Goal: Transaction & Acquisition: Purchase product/service

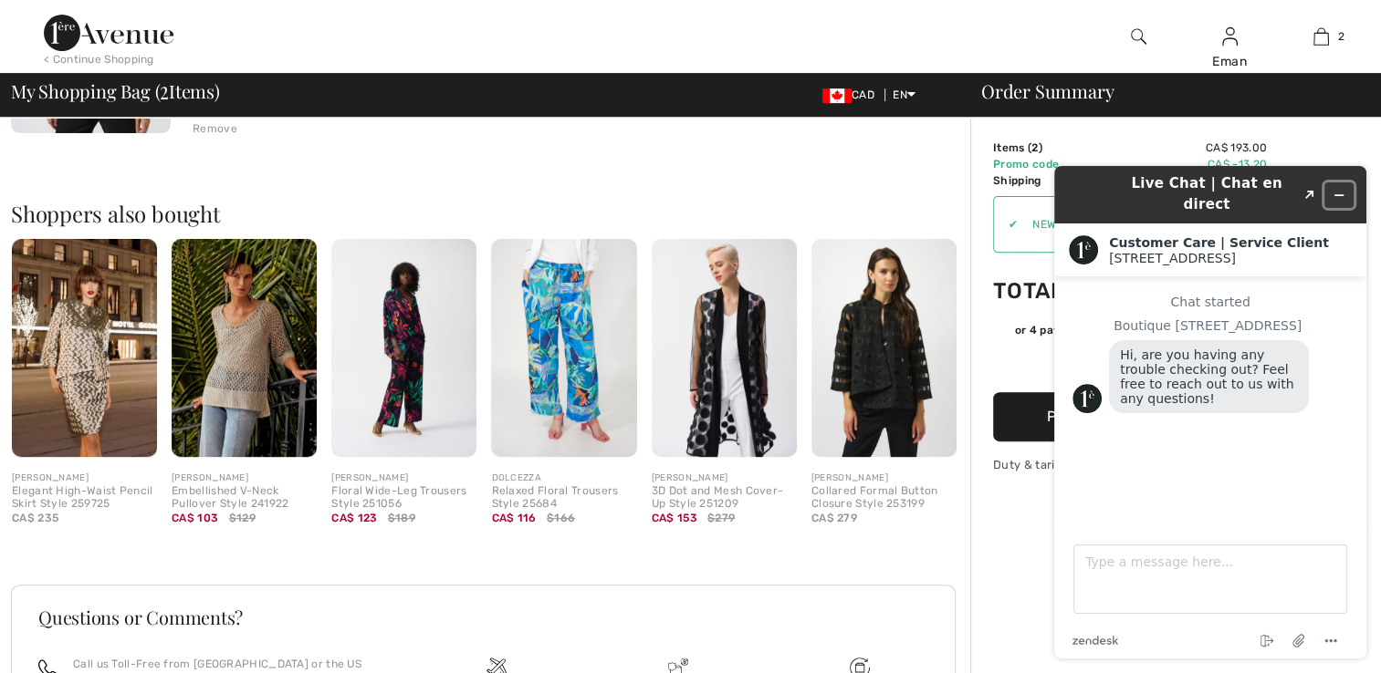
click at [1335, 189] on icon "Minimize widget" at bounding box center [1338, 195] width 13 height 13
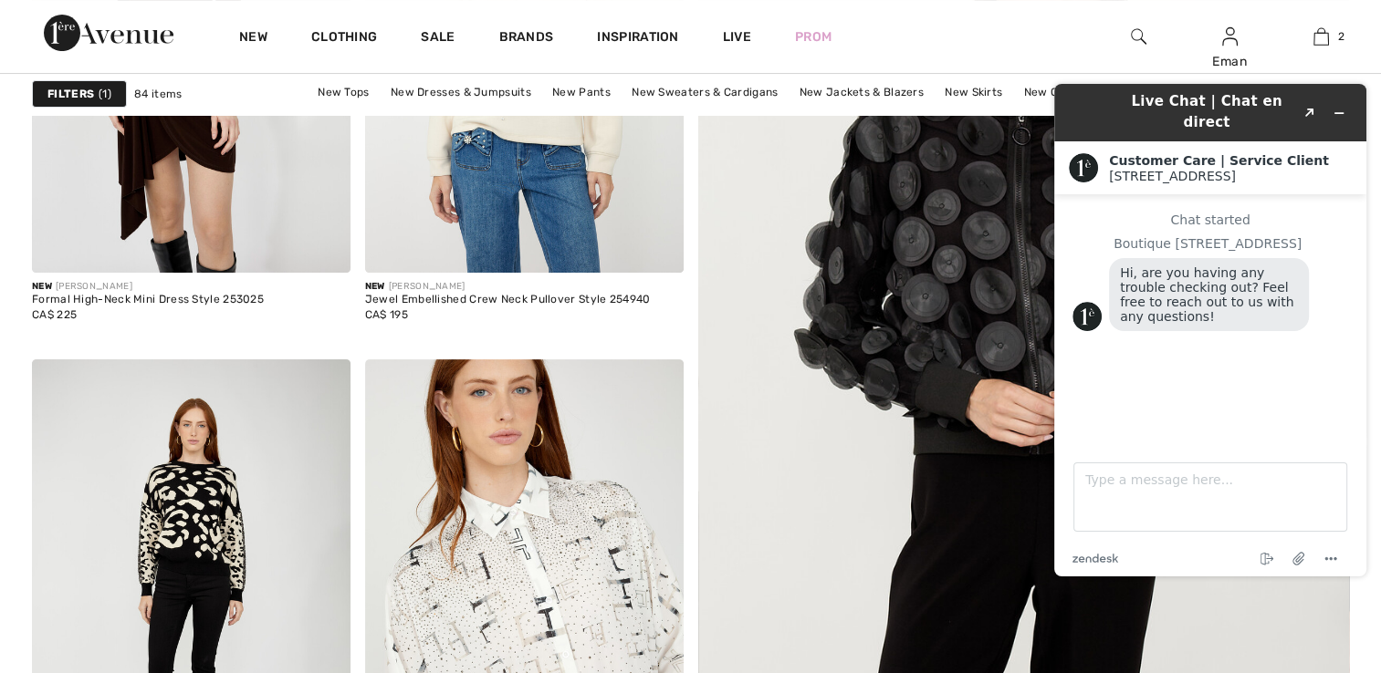
scroll to position [547, 0]
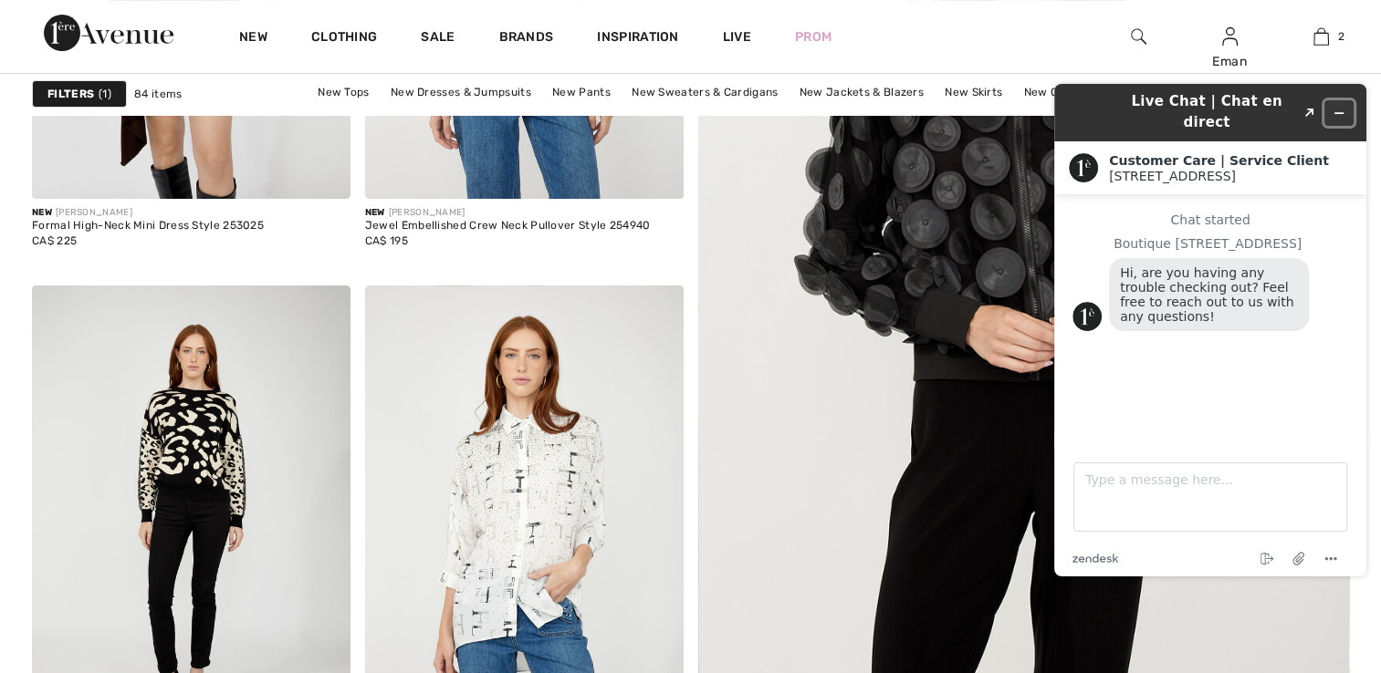
click at [1339, 107] on icon "Minimize widget" at bounding box center [1338, 113] width 13 height 13
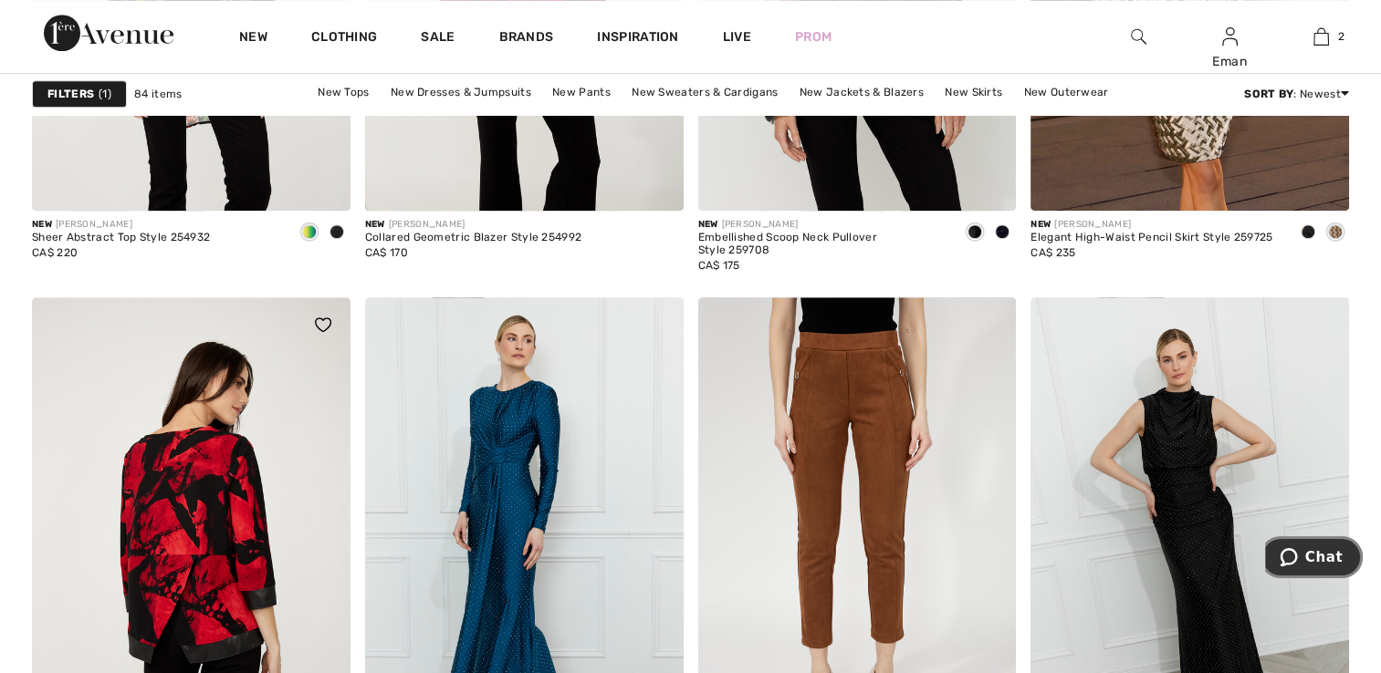
scroll to position [1551, 0]
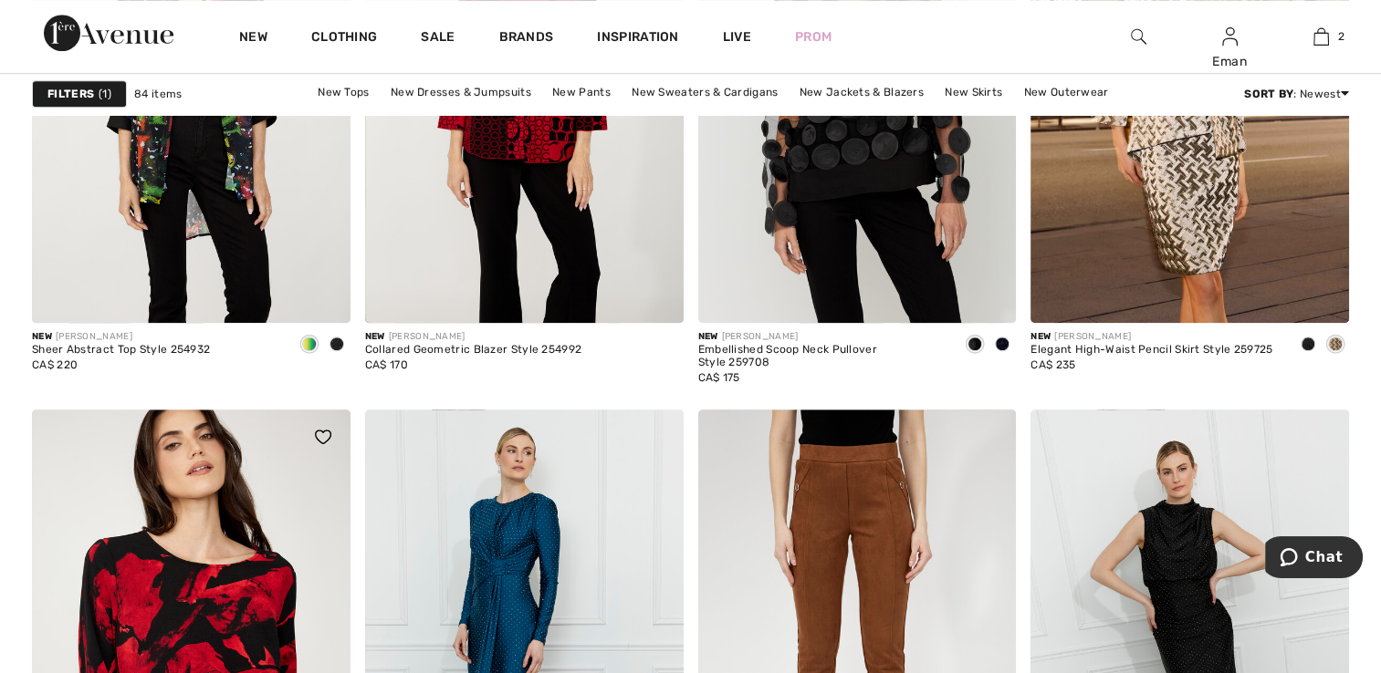
click at [326, 443] on img at bounding box center [323, 437] width 16 height 15
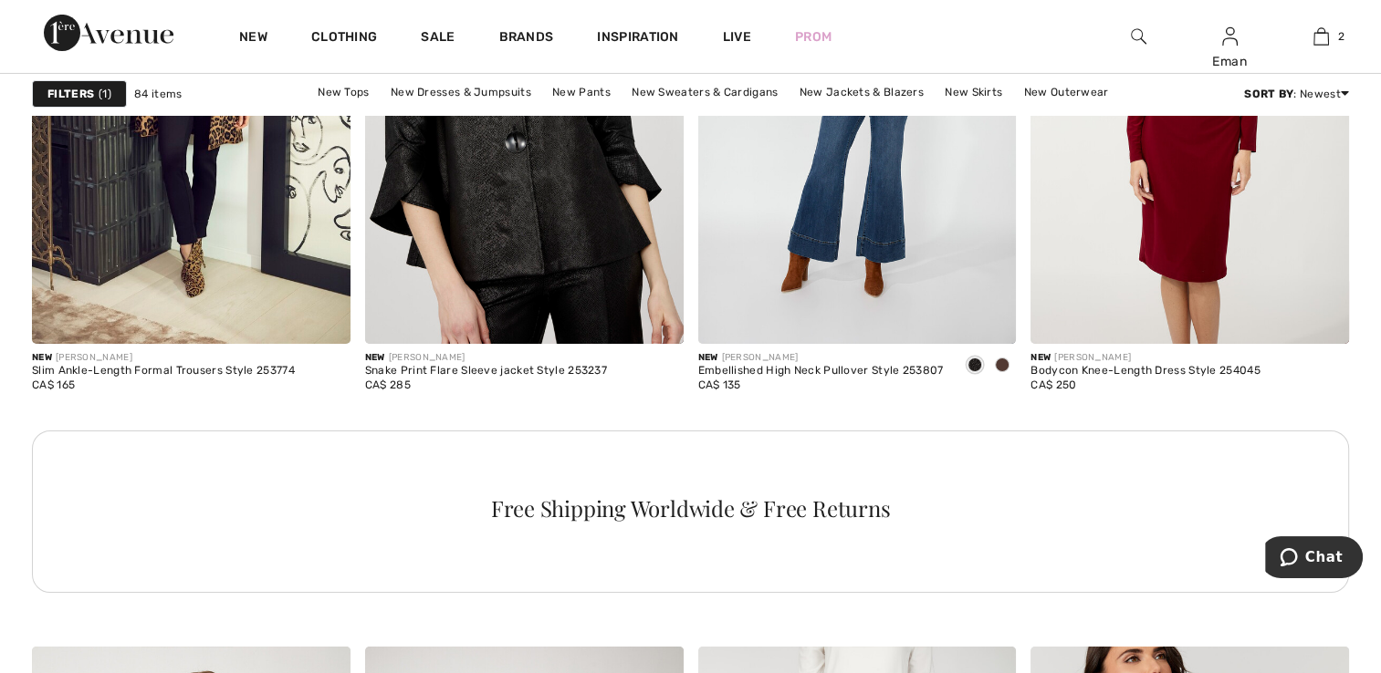
scroll to position [6479, 0]
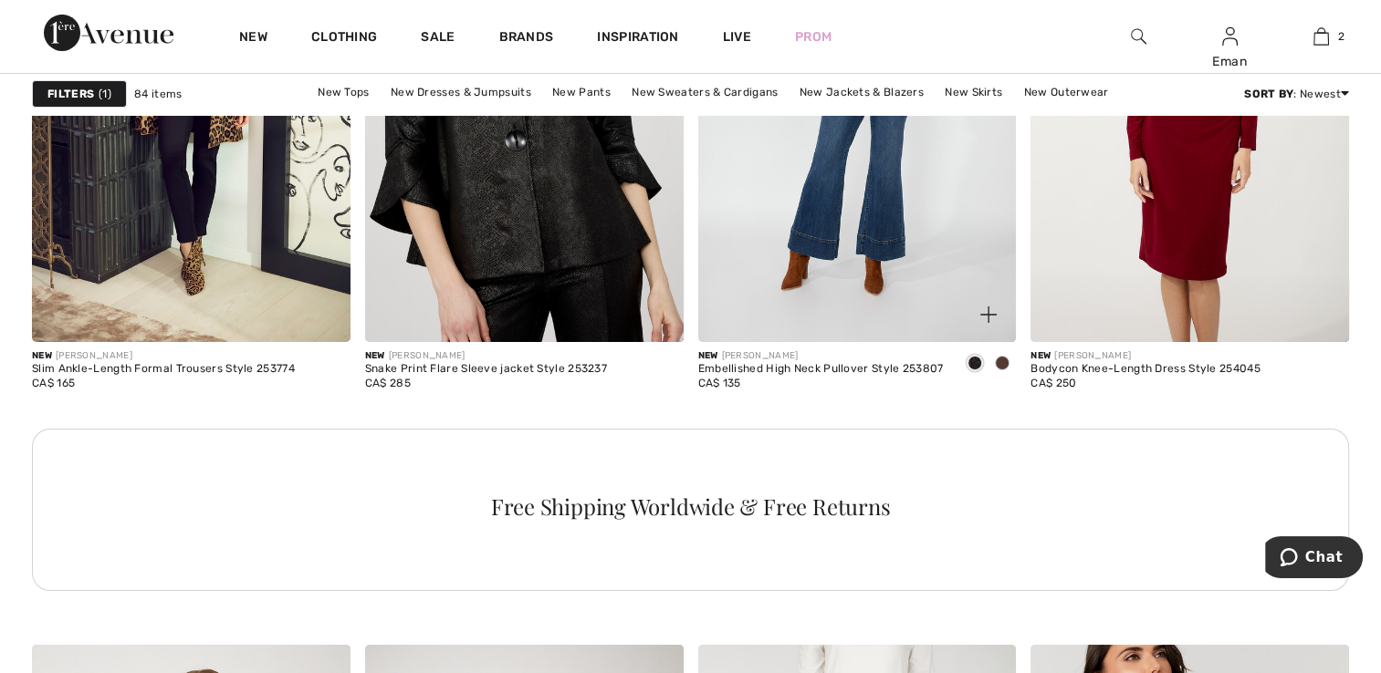
click at [1001, 363] on span at bounding box center [1002, 363] width 15 height 15
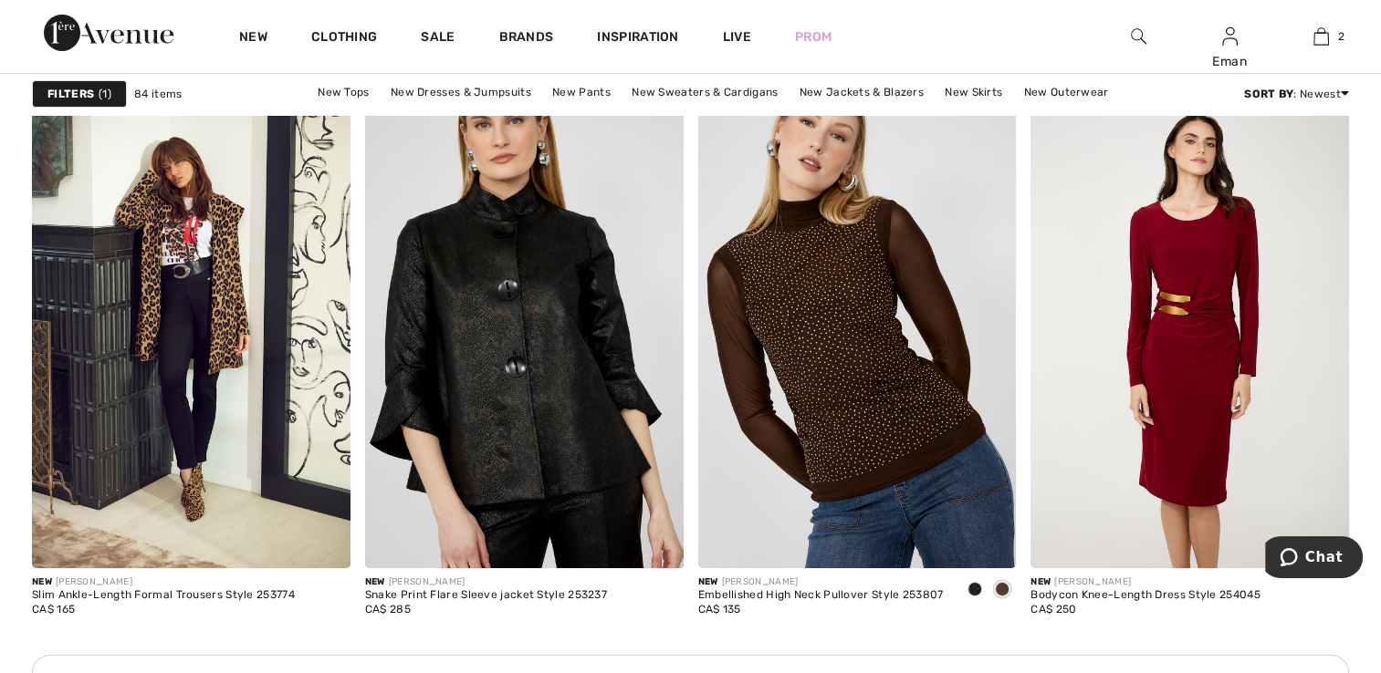
scroll to position [6114, 0]
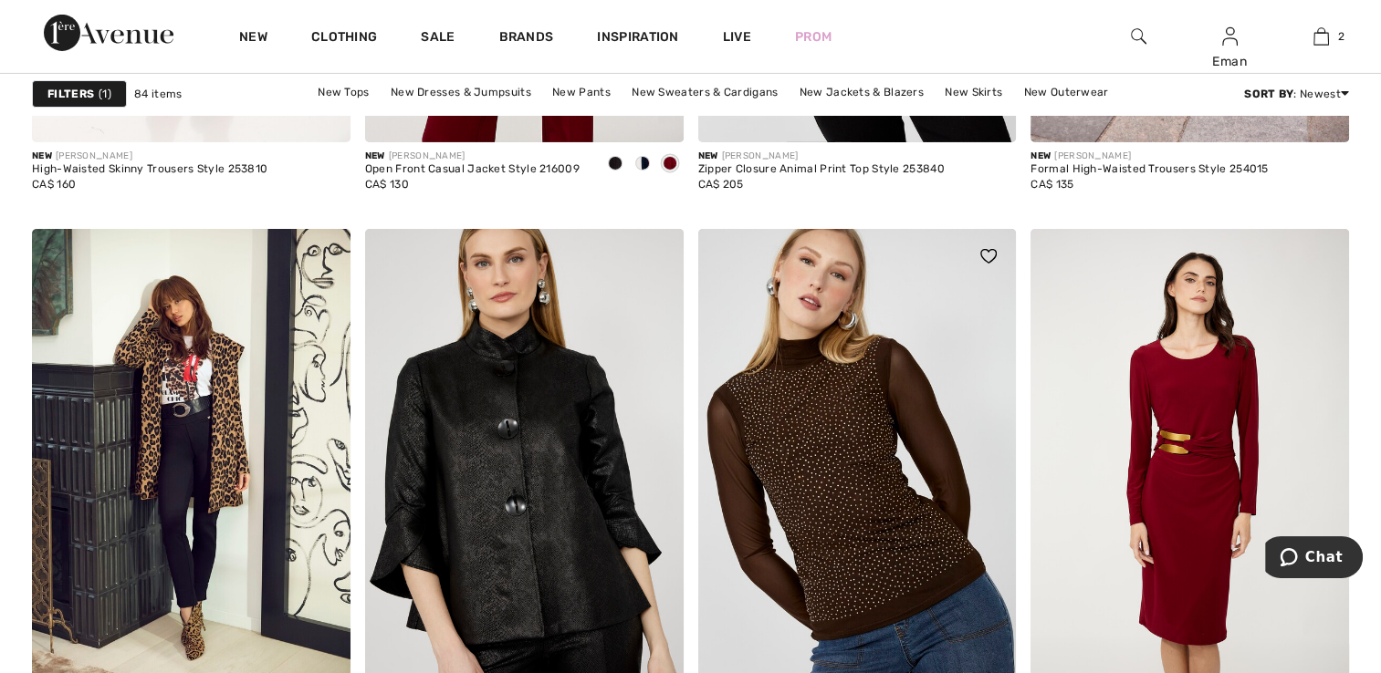
click at [993, 254] on img at bounding box center [988, 256] width 16 height 15
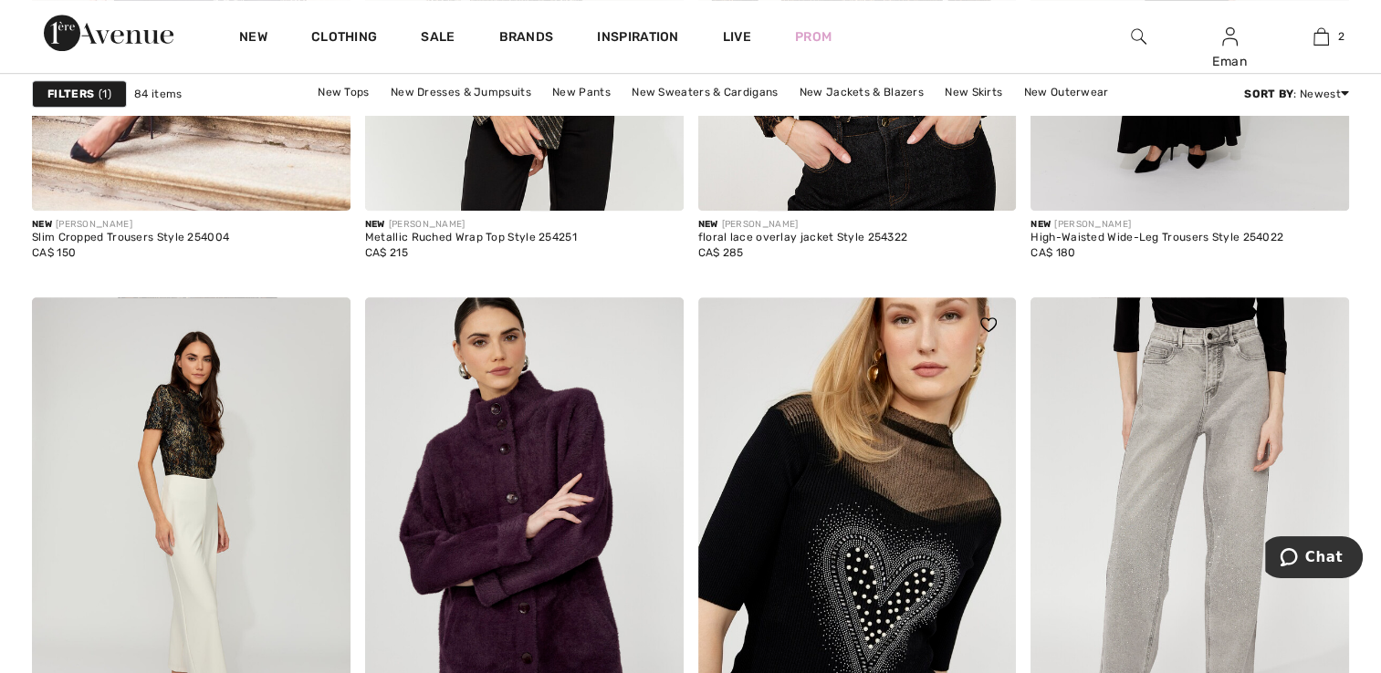
scroll to position [7939, 0]
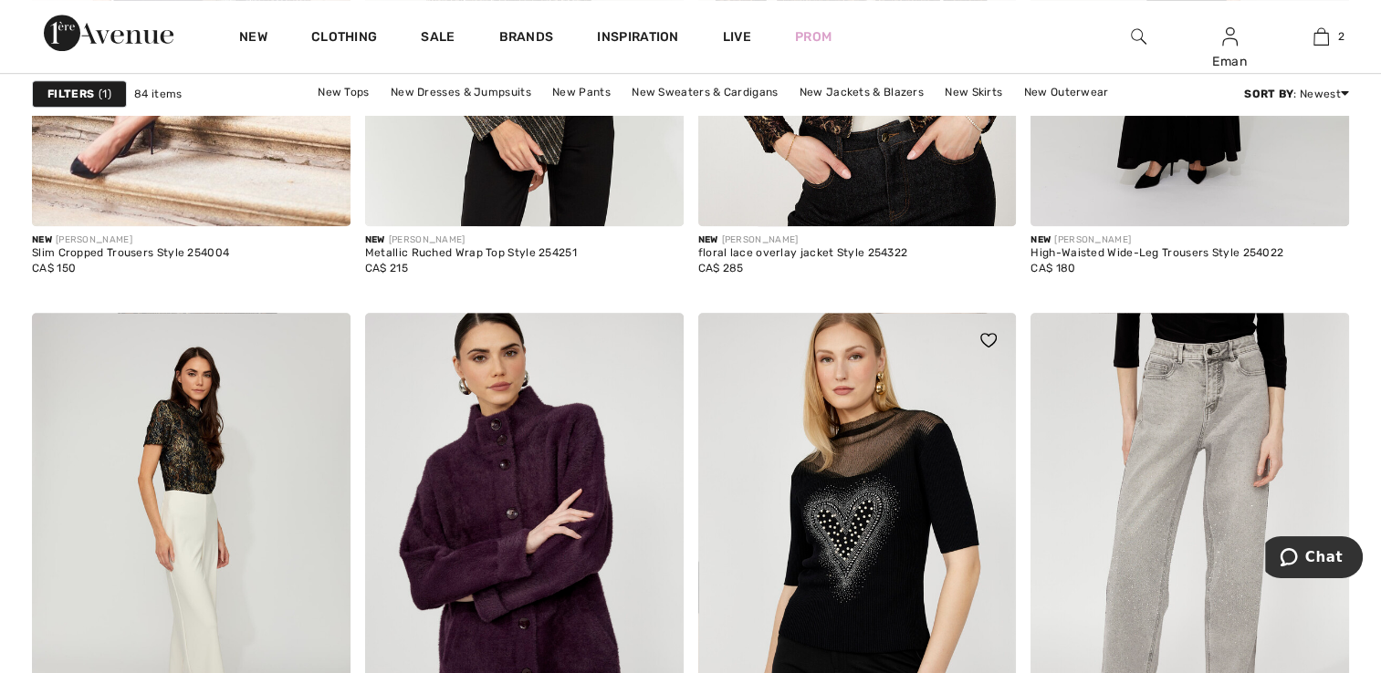
click at [995, 338] on img at bounding box center [988, 340] width 16 height 15
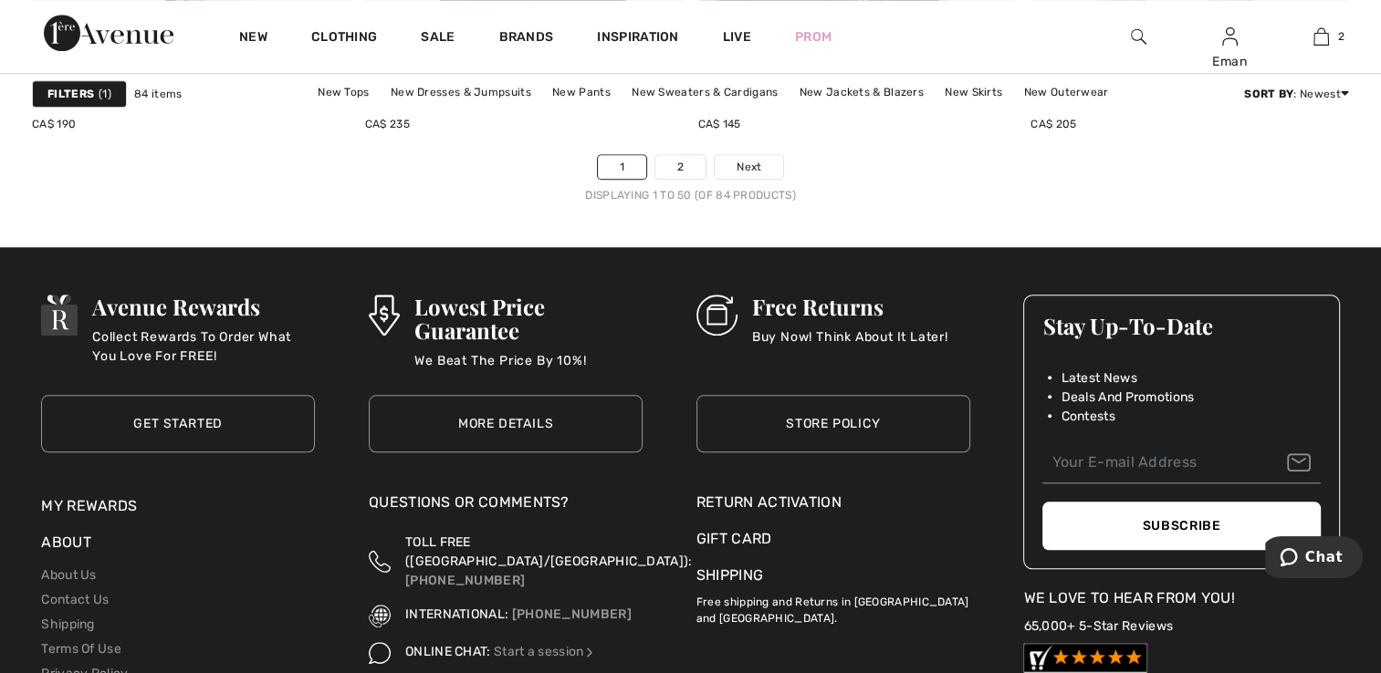
scroll to position [8669, 0]
